Goal: Information Seeking & Learning: Find specific fact

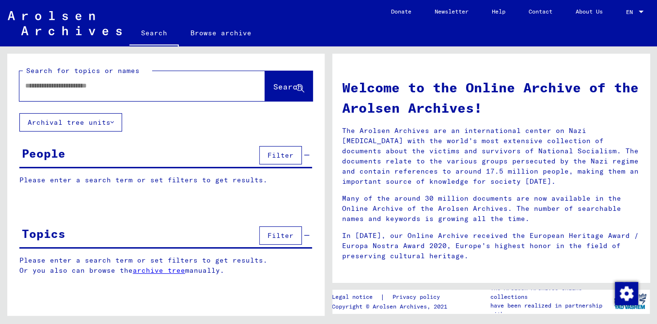
click at [156, 97] on div at bounding box center [127, 86] width 216 height 22
click at [125, 91] on input "text" at bounding box center [130, 86] width 211 height 10
paste input "******"
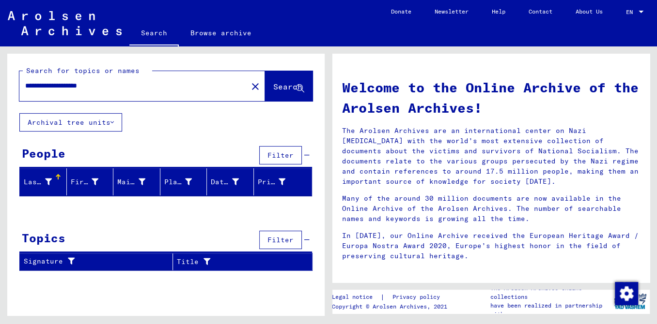
scroll to position [3, 0]
click at [101, 91] on input "**********" at bounding box center [130, 86] width 211 height 10
type input "**********"
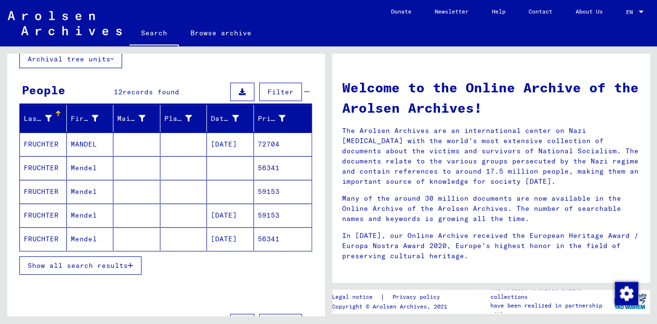
scroll to position [63, 0]
click at [181, 156] on mat-cell at bounding box center [183, 144] width 47 height 23
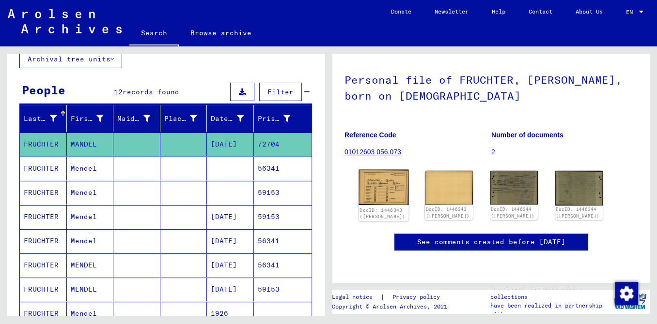
click at [390, 190] on img at bounding box center [384, 188] width 50 height 36
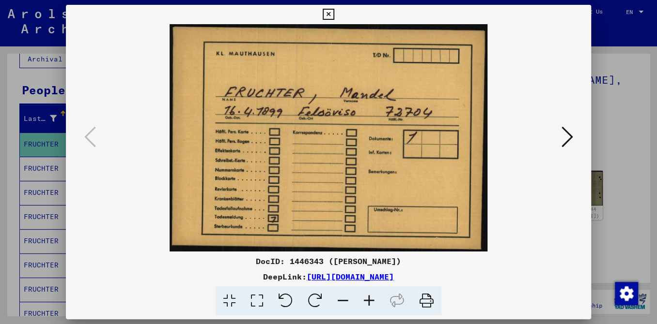
click at [561, 140] on icon at bounding box center [567, 136] width 12 height 23
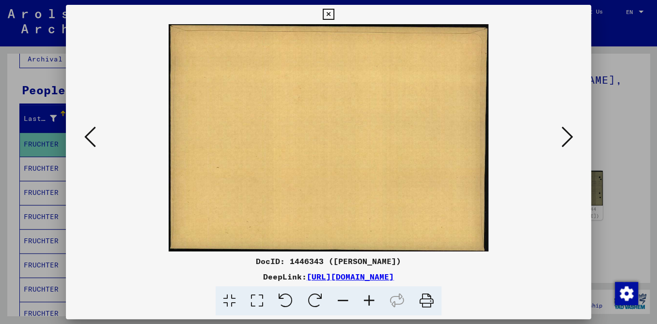
click at [561, 140] on icon at bounding box center [567, 136] width 12 height 23
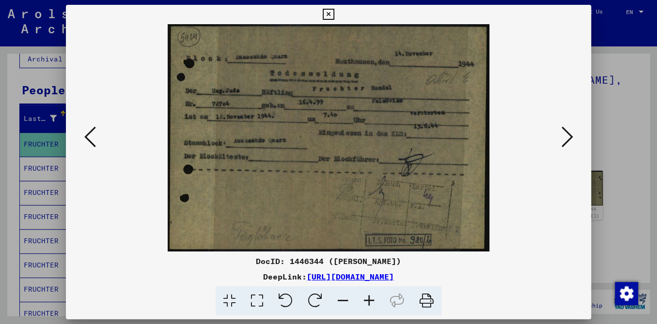
click at [561, 140] on icon at bounding box center [567, 136] width 12 height 23
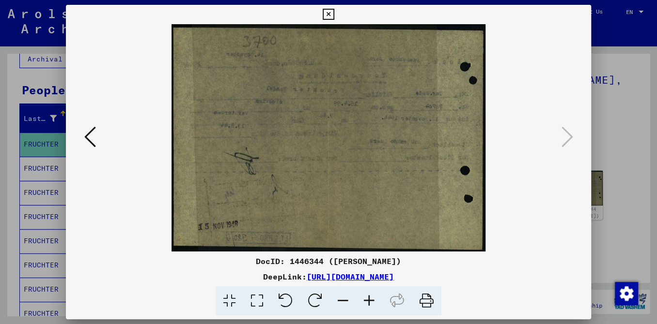
click at [33, 186] on div at bounding box center [328, 162] width 657 height 324
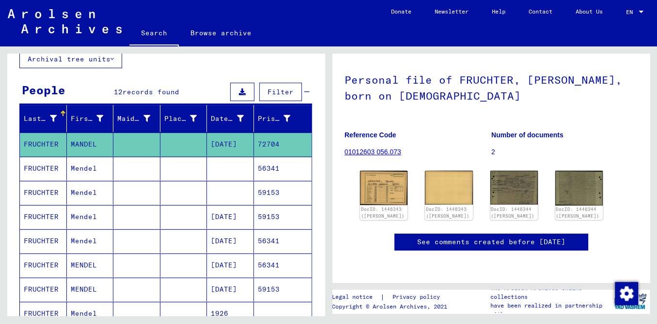
click at [87, 180] on mat-cell "Mendel" at bounding box center [90, 169] width 47 height 24
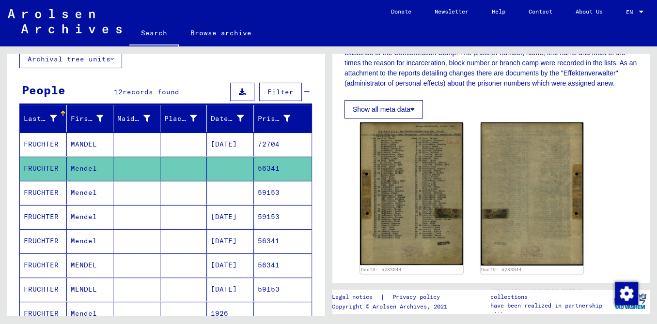
scroll to position [210, 0]
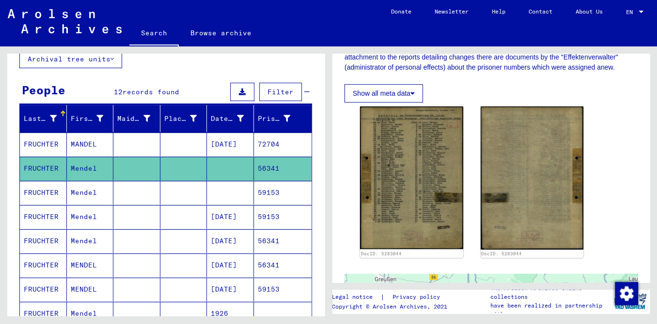
click at [144, 204] on mat-cell at bounding box center [136, 193] width 47 height 24
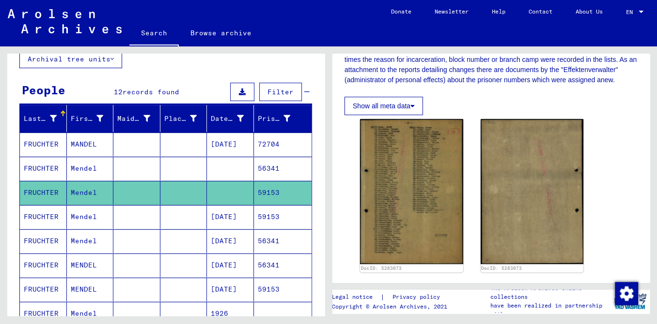
scroll to position [198, 0]
click at [269, 224] on mat-cell "59153" at bounding box center [283, 217] width 58 height 24
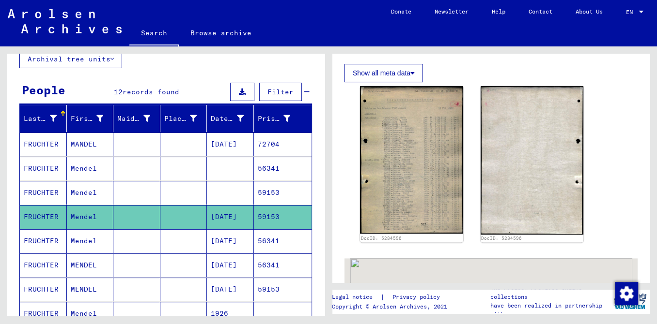
scroll to position [231, 0]
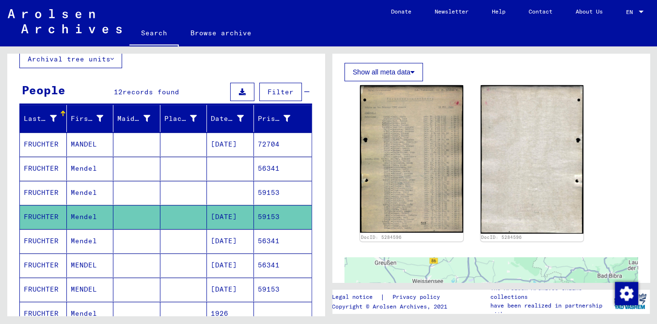
click at [272, 251] on mat-cell "56341" at bounding box center [283, 242] width 58 height 24
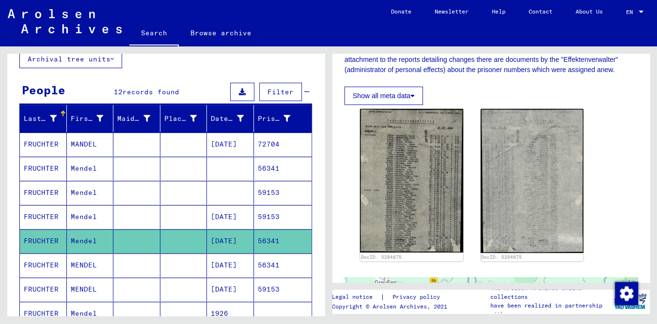
scroll to position [208, 0]
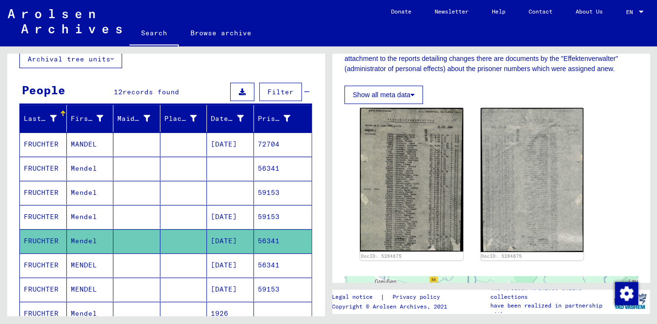
click at [231, 278] on mat-cell "[DATE]" at bounding box center [230, 266] width 47 height 24
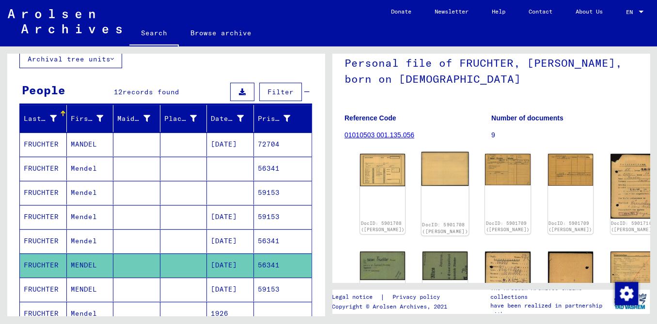
scroll to position [70, 0]
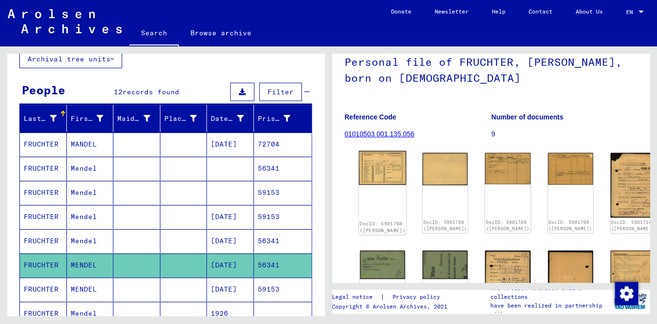
click at [368, 185] on img at bounding box center [382, 168] width 47 height 34
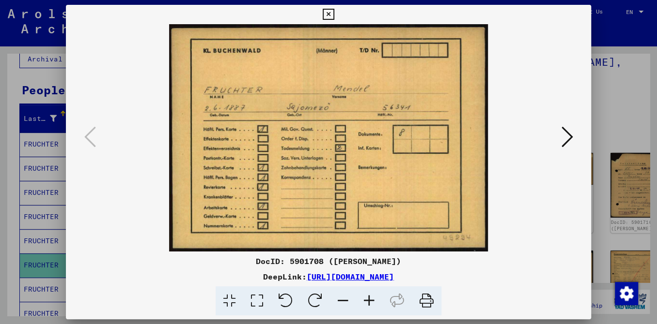
click at [543, 133] on img at bounding box center [329, 138] width 460 height 228
click at [562, 141] on icon at bounding box center [567, 136] width 12 height 23
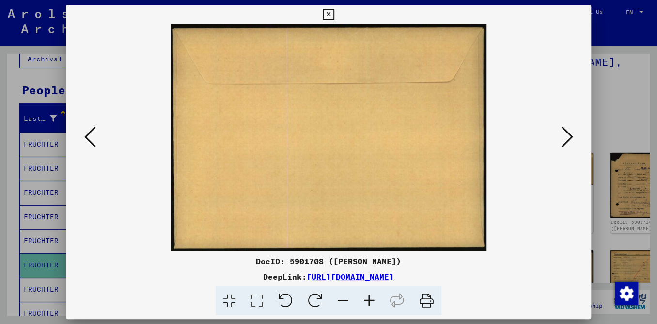
click at [562, 141] on icon at bounding box center [567, 136] width 12 height 23
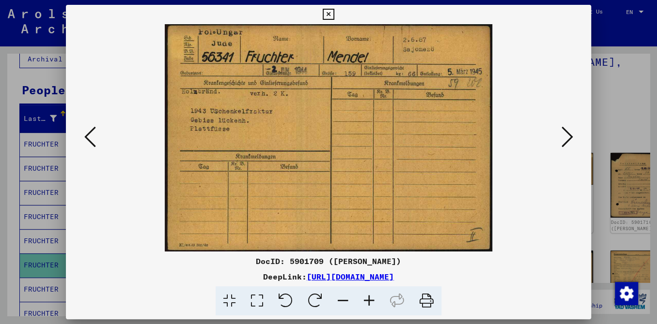
click at [562, 141] on icon at bounding box center [567, 136] width 12 height 23
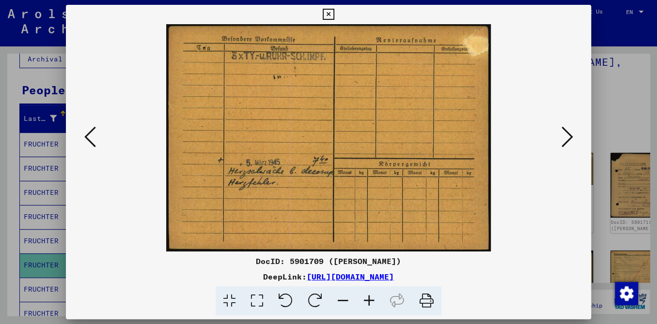
click at [562, 141] on icon at bounding box center [567, 136] width 12 height 23
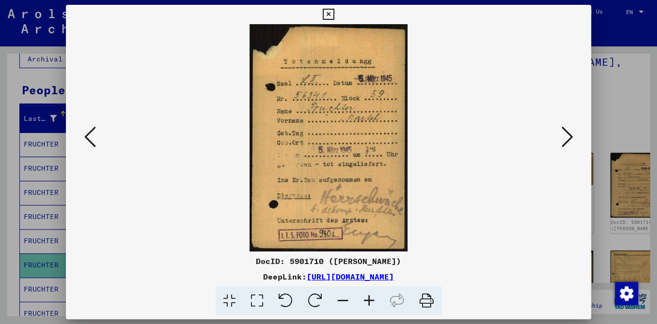
click at [562, 141] on icon at bounding box center [567, 136] width 12 height 23
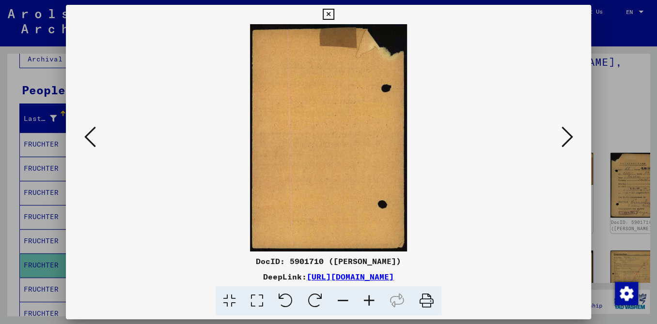
click at [562, 141] on icon at bounding box center [567, 136] width 12 height 23
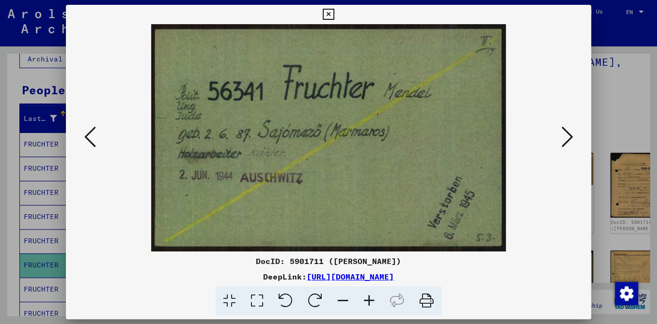
click at [562, 141] on icon at bounding box center [567, 136] width 12 height 23
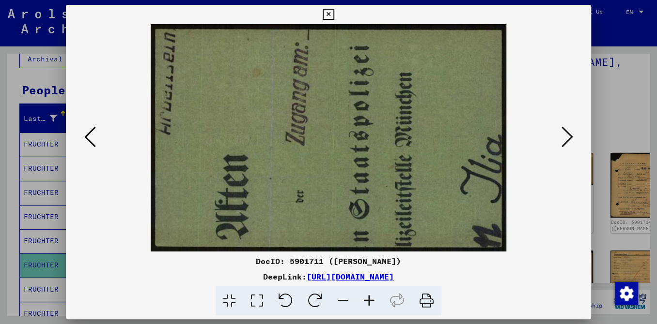
click at [562, 141] on icon at bounding box center [567, 136] width 12 height 23
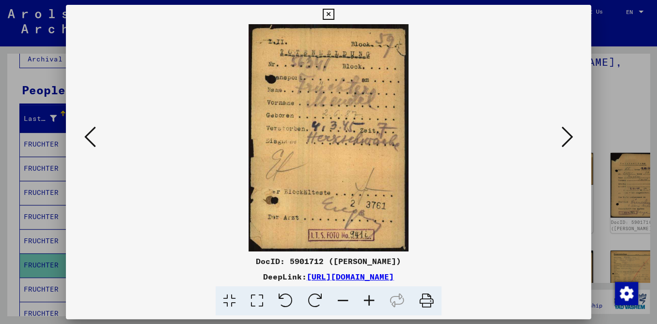
click at [562, 141] on icon at bounding box center [567, 136] width 12 height 23
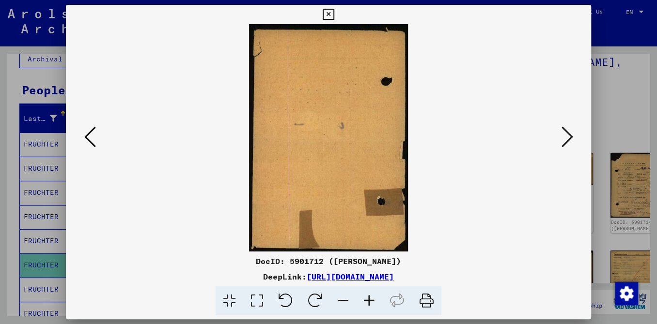
click at [562, 141] on icon at bounding box center [567, 136] width 12 height 23
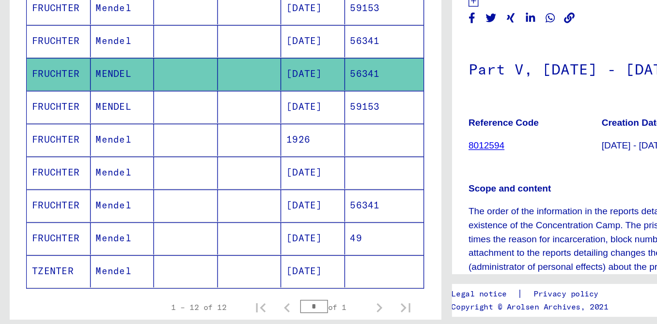
scroll to position [197, 0]
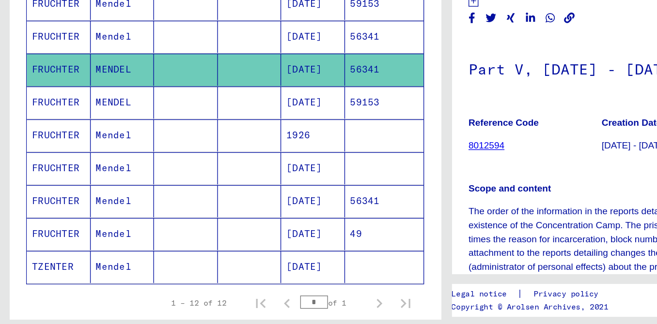
click at [90, 190] on mat-cell "Mendel" at bounding box center [90, 181] width 47 height 24
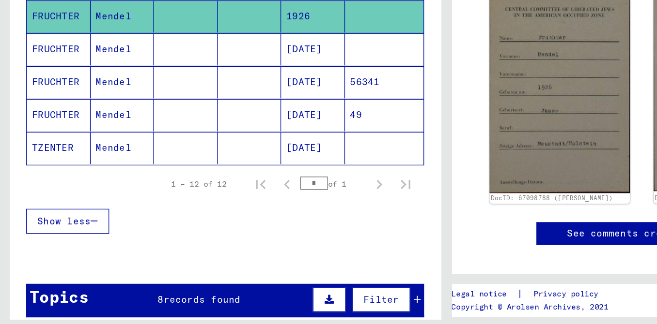
scroll to position [274, 0]
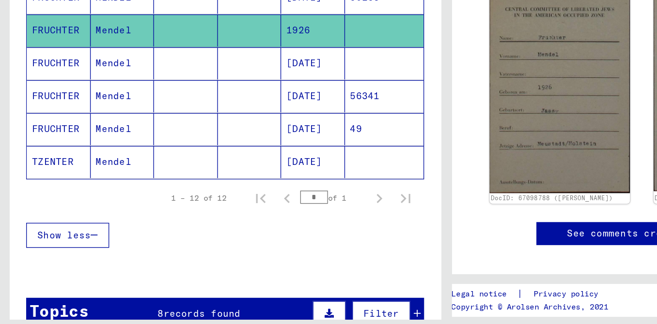
click at [222, 132] on mat-cell "[DATE]" at bounding box center [230, 128] width 47 height 24
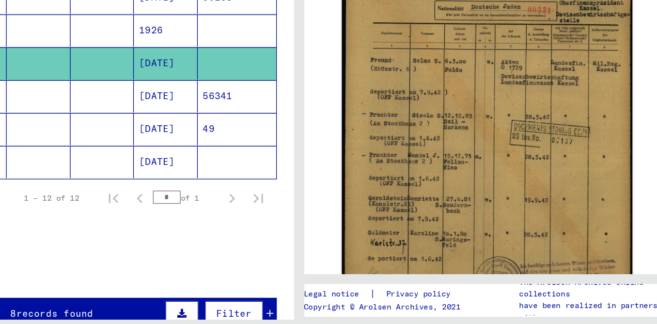
scroll to position [236, 0]
click at [569, 216] on div "DocID: 70443181" at bounding box center [491, 175] width 270 height 312
